Goal: Transaction & Acquisition: Purchase product/service

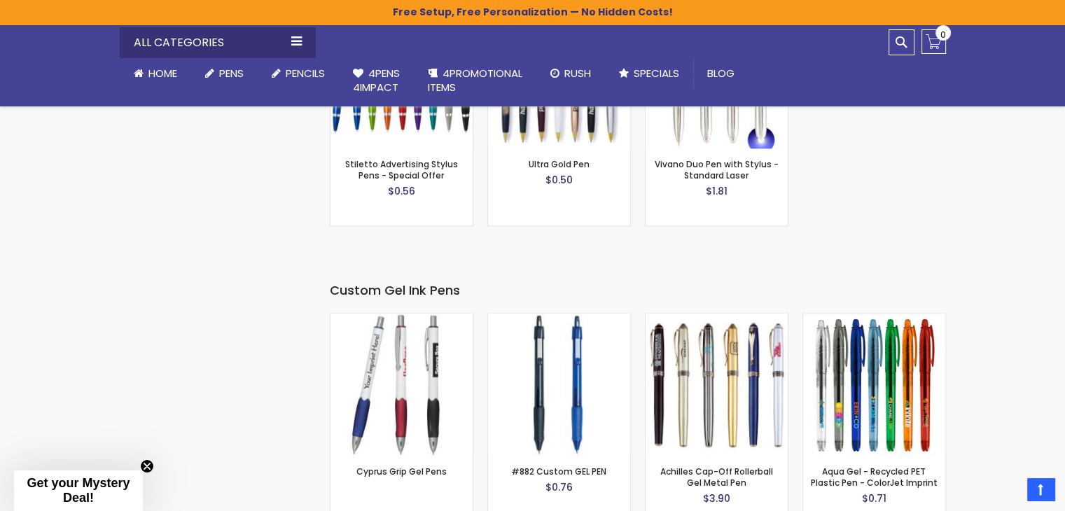
scroll to position [2194, 0]
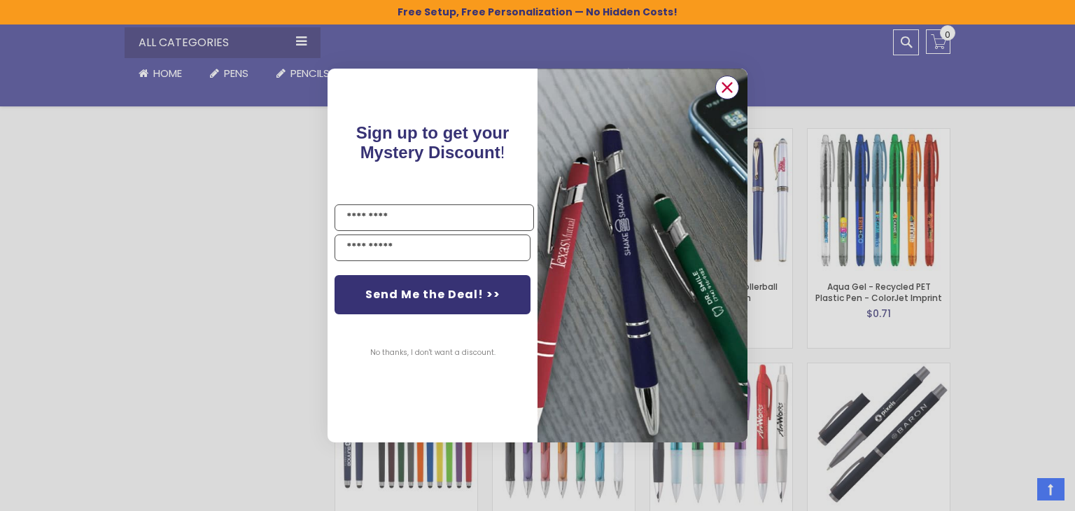
click at [727, 81] on circle "Close dialog" at bounding box center [727, 87] width 21 height 21
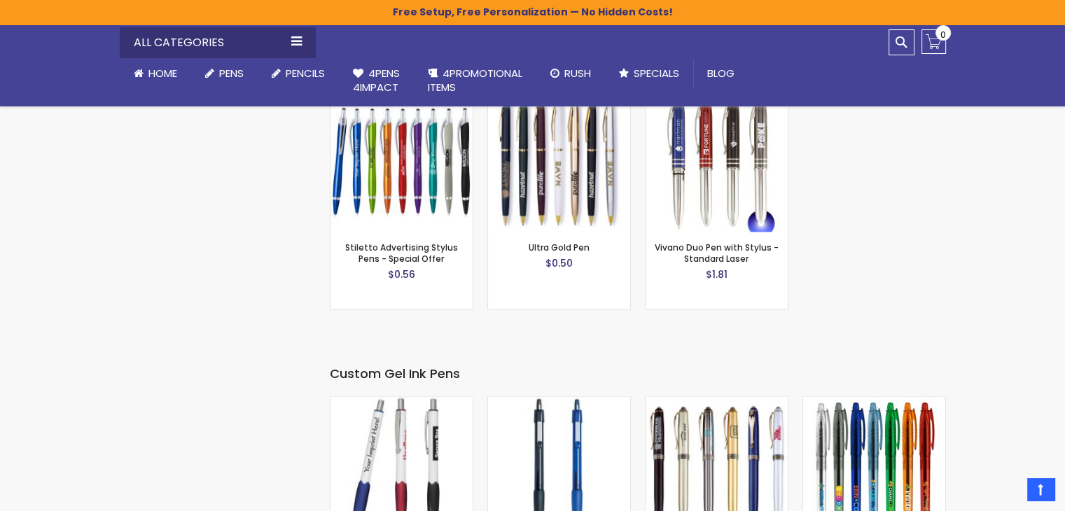
scroll to position [1844, 0]
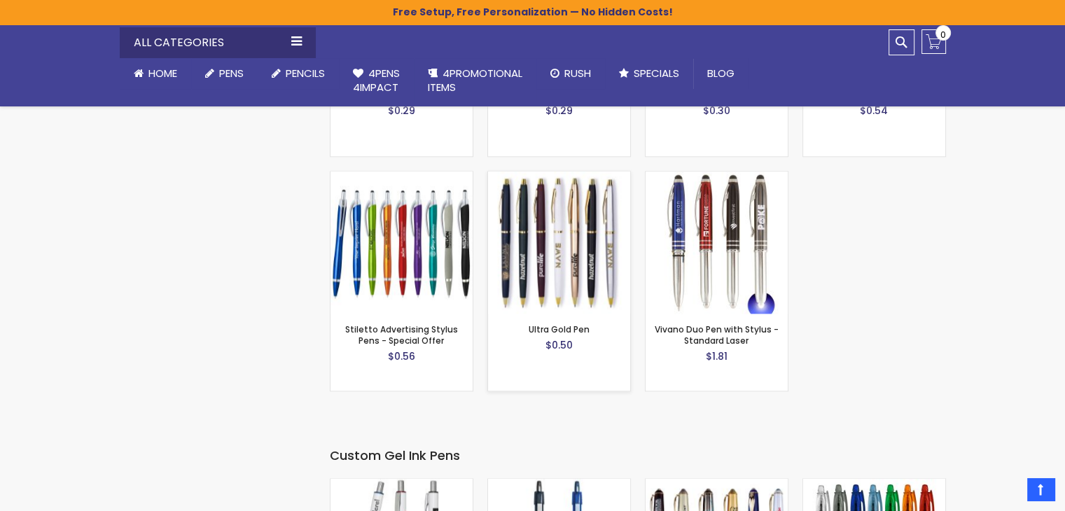
click at [574, 234] on img at bounding box center [559, 242] width 142 height 142
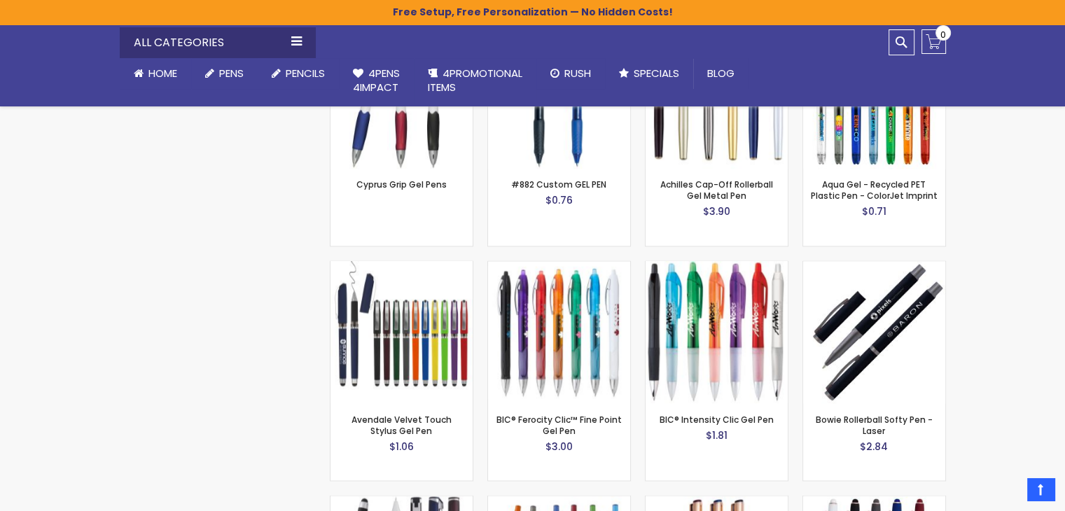
scroll to position [2264, 0]
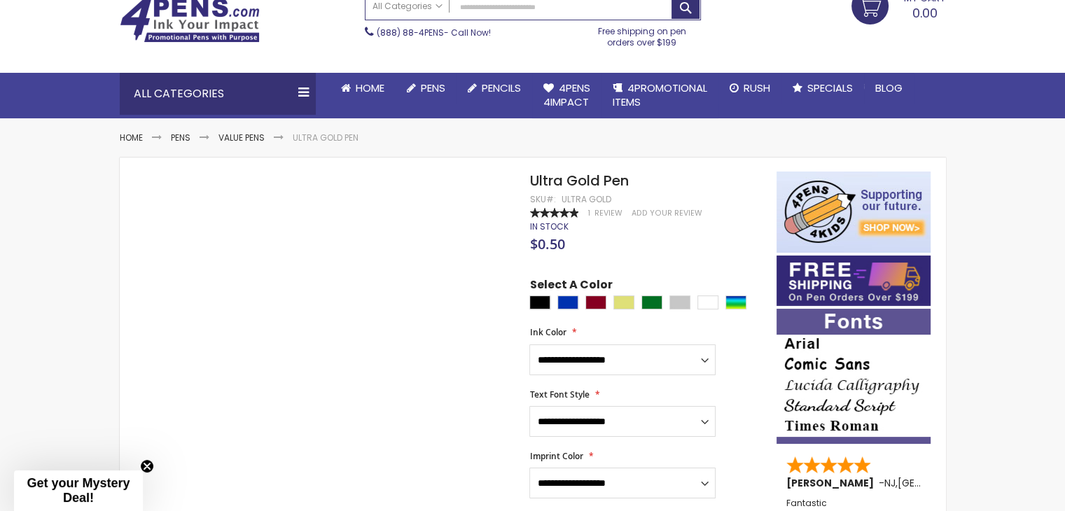
scroll to position [140, 0]
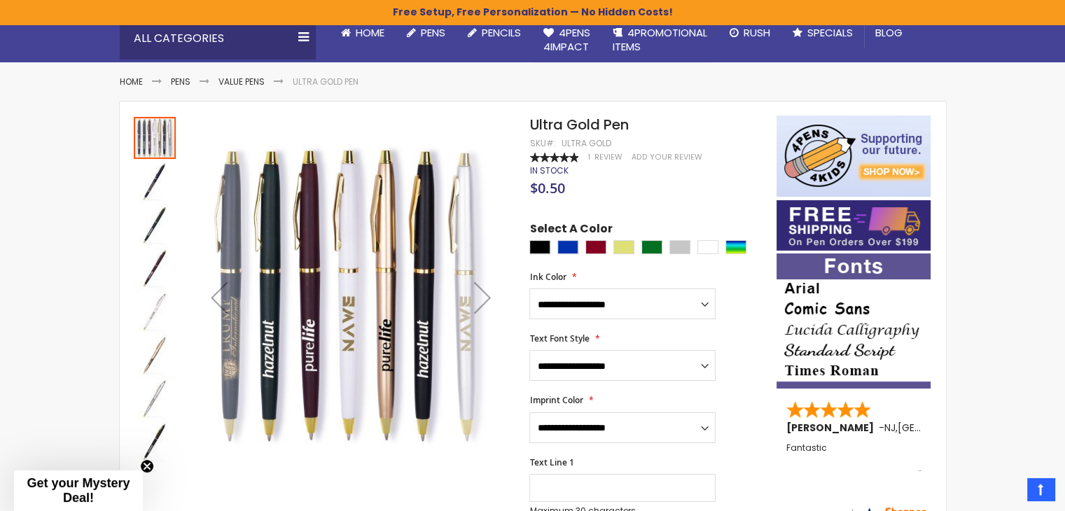
click at [488, 295] on div "Next" at bounding box center [482, 297] width 56 height 56
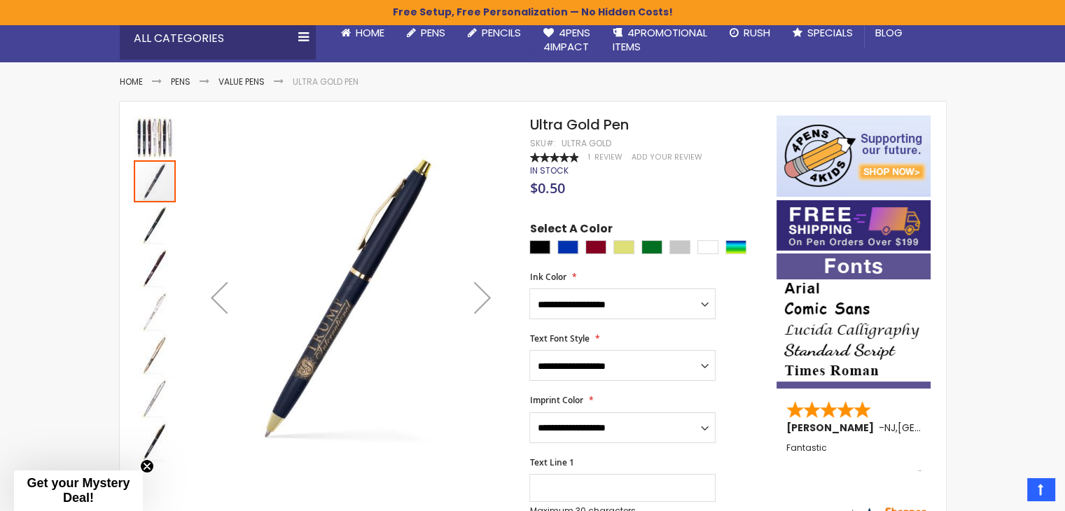
click at [488, 295] on div "Next" at bounding box center [482, 297] width 56 height 56
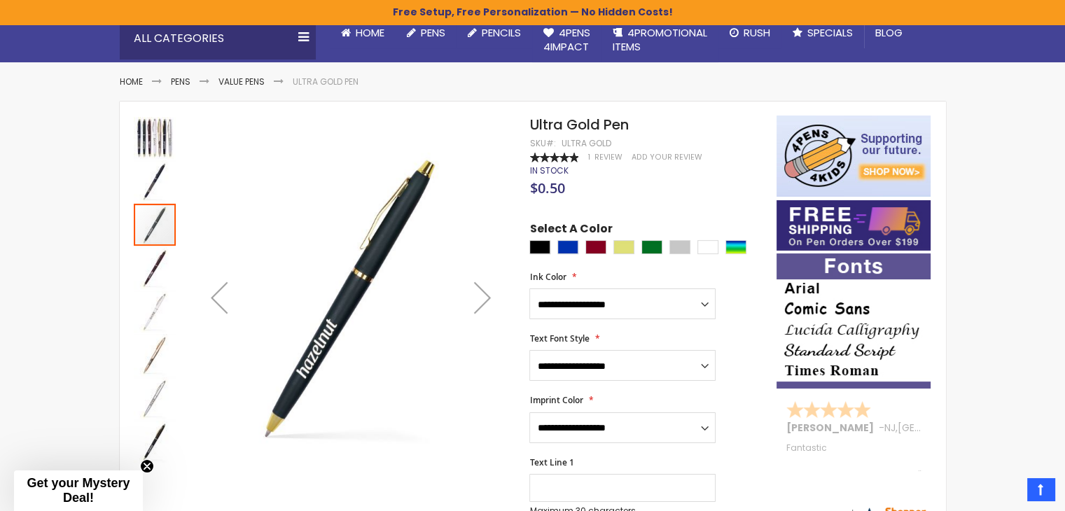
click at [488, 295] on div "Next" at bounding box center [482, 297] width 56 height 56
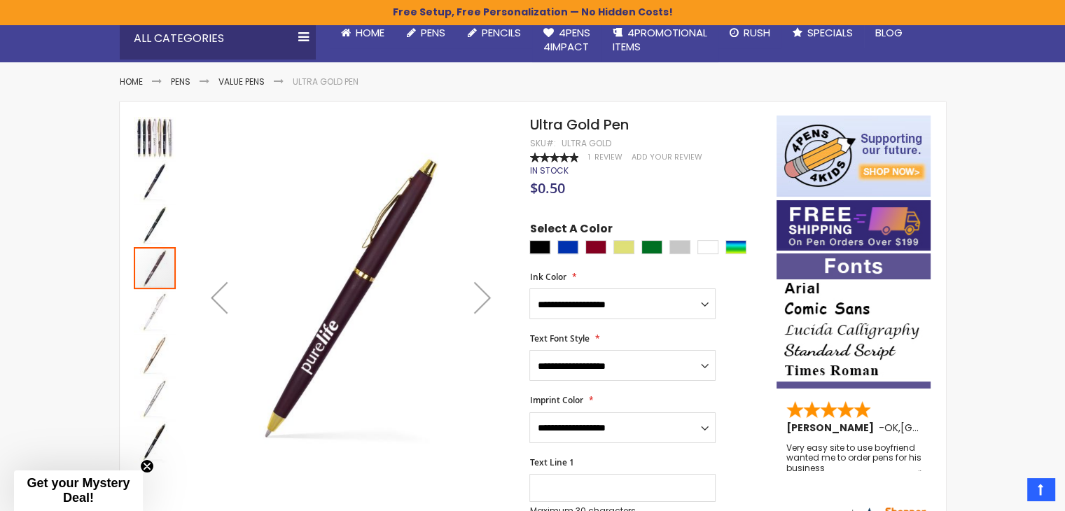
click at [488, 295] on div "Next" at bounding box center [482, 297] width 56 height 56
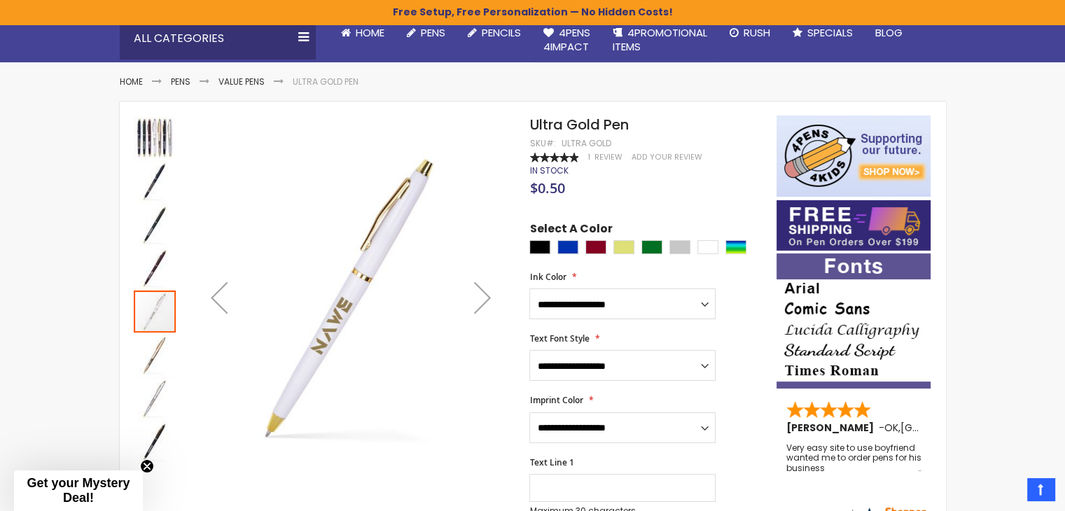
click at [488, 295] on div "Next" at bounding box center [482, 297] width 56 height 56
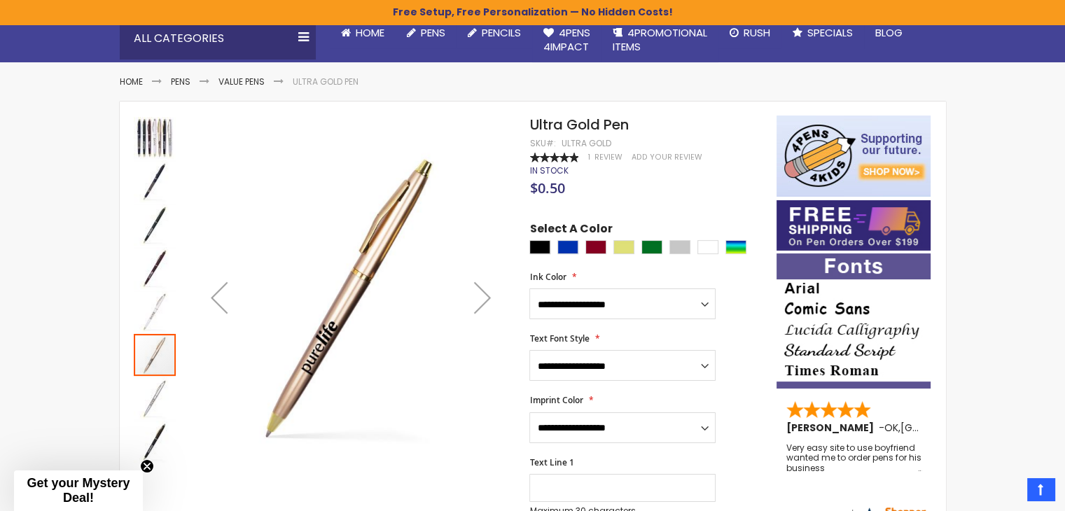
click at [488, 295] on div "Next" at bounding box center [482, 297] width 56 height 56
